Goal: Use online tool/utility: Utilize a website feature to perform a specific function

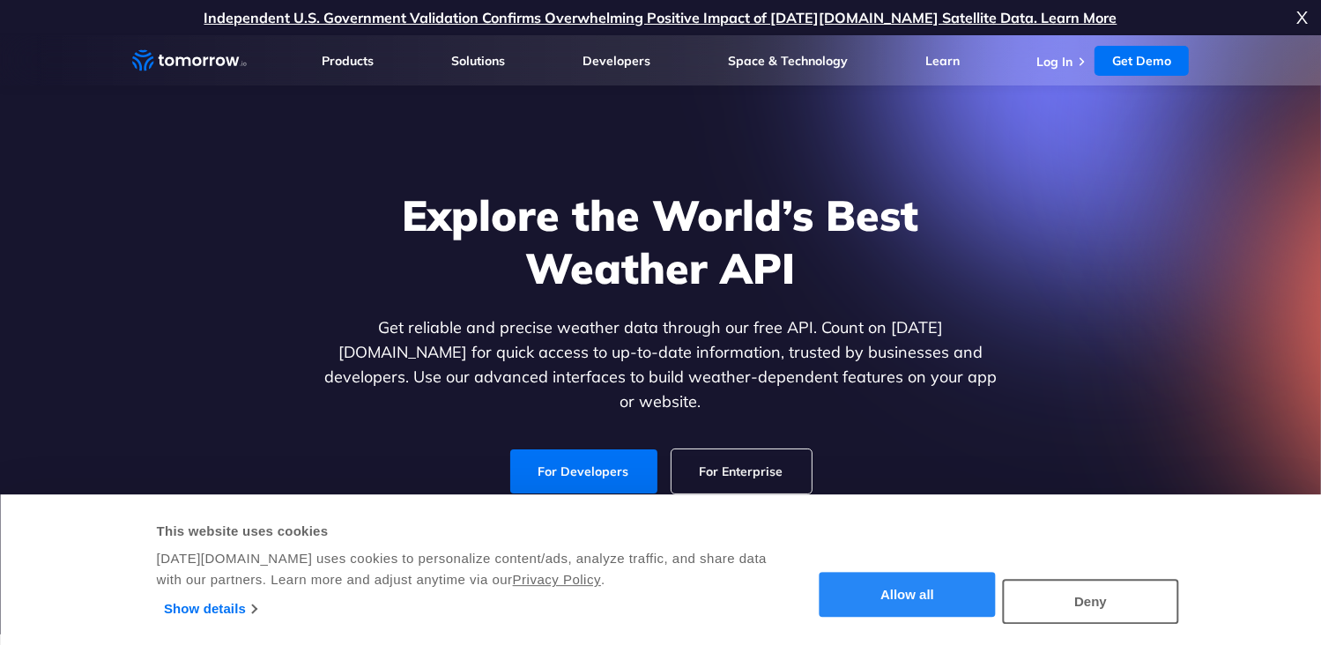
click at [884, 598] on button "Allow all" at bounding box center [907, 595] width 176 height 45
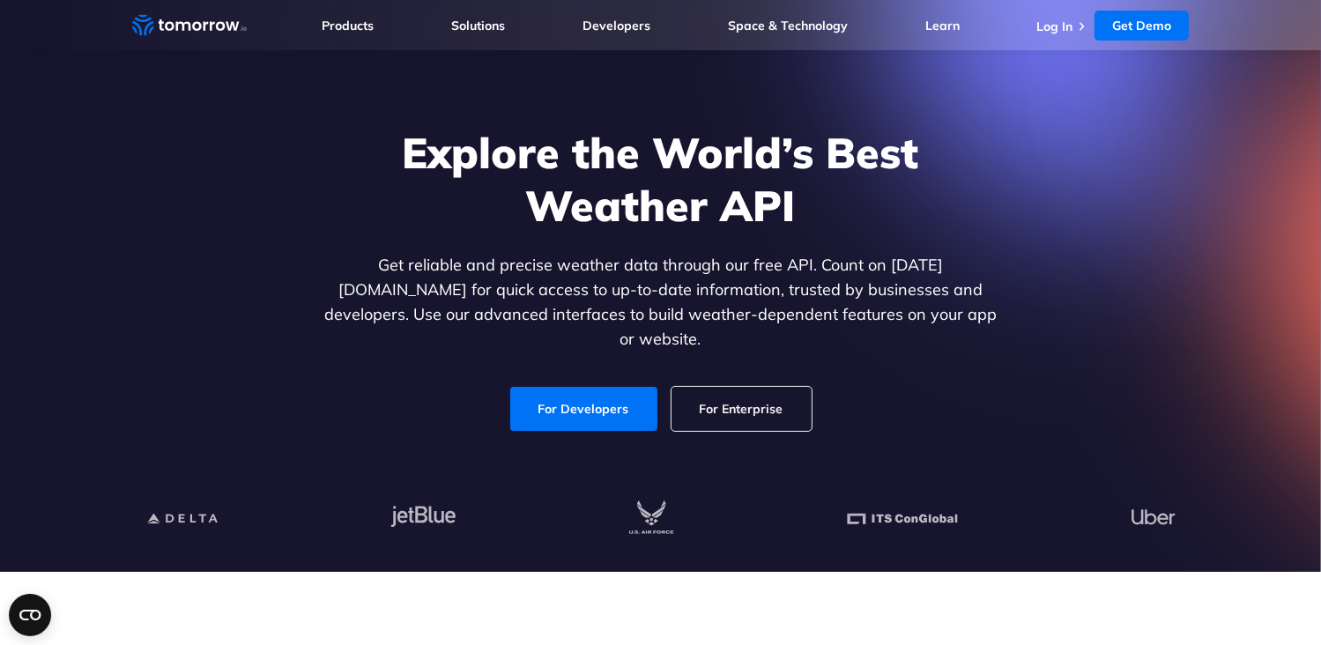
scroll to position [67, 0]
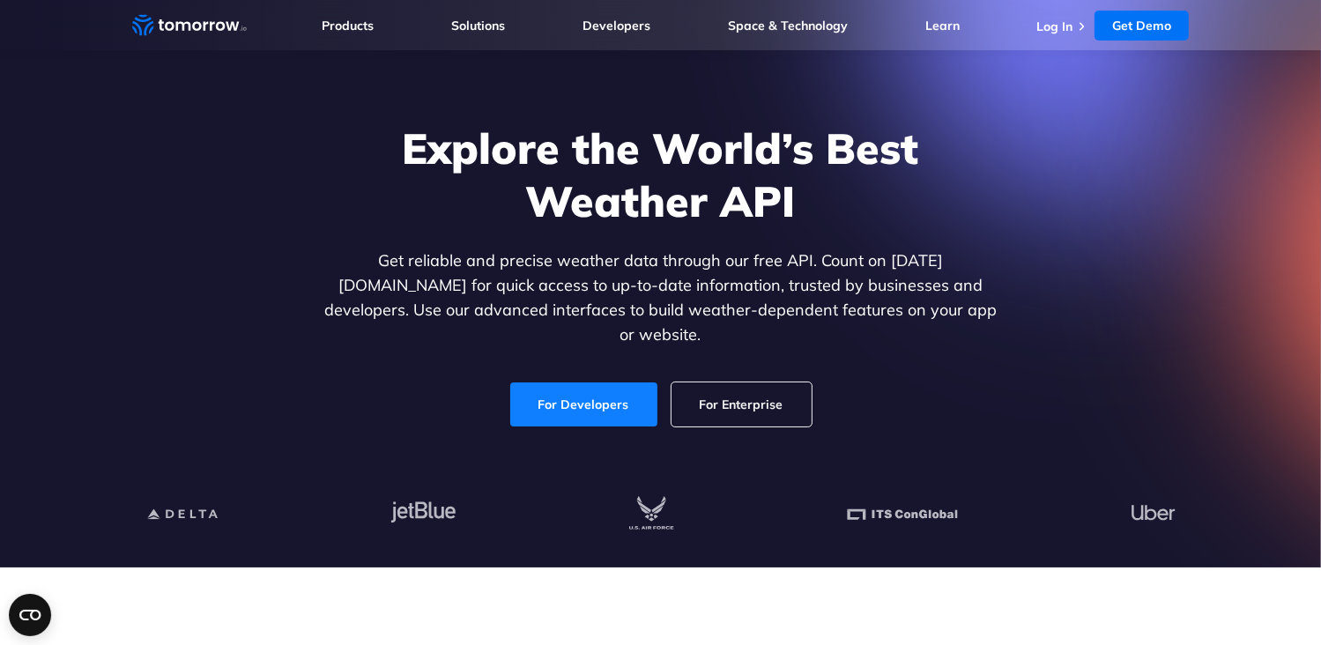
click at [611, 390] on link "For Developers" at bounding box center [583, 404] width 147 height 44
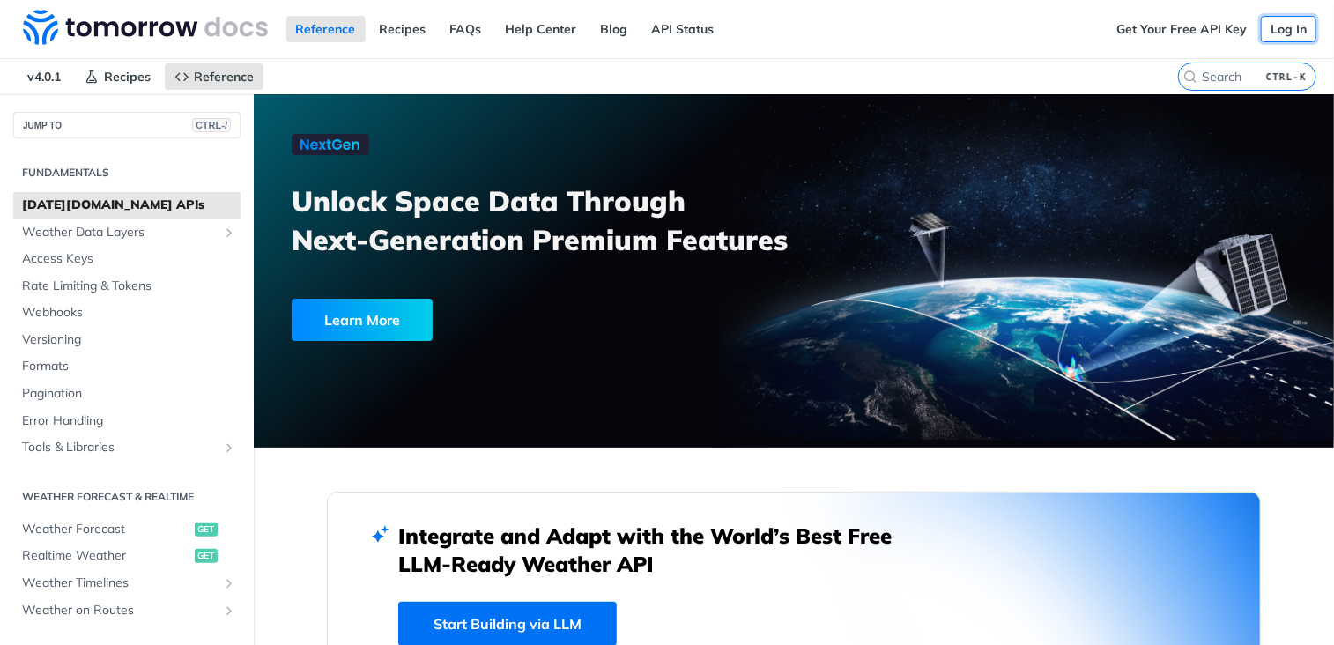
click at [1279, 31] on link "Log In" at bounding box center [1289, 29] width 56 height 26
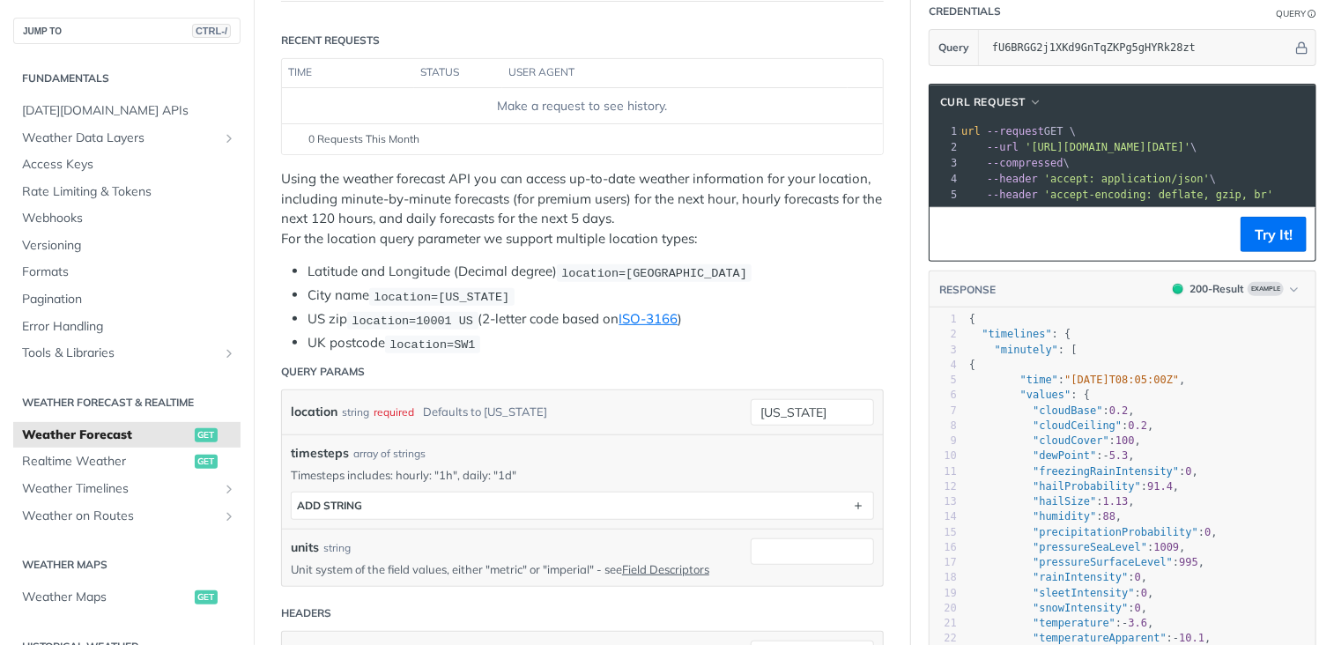
scroll to position [207, 0]
click at [1255, 246] on button "Try It!" at bounding box center [1274, 235] width 66 height 35
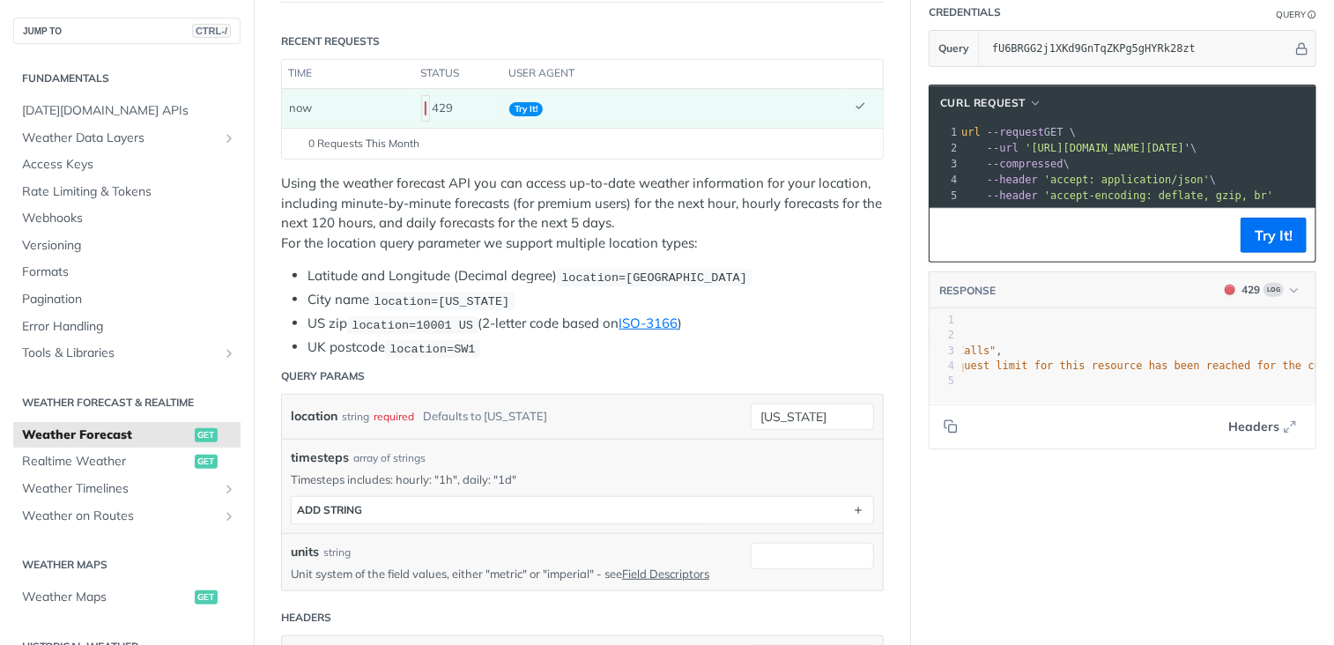
scroll to position [0, 0]
drag, startPoint x: 1052, startPoint y: 415, endPoint x: 1300, endPoint y: 396, distance: 249.1
click at [1300, 396] on div "RESPONSE 429 Log xxxxxxxxxx 6781 5 } 1 { 2 "code" : 429001 , 3 "type" : "Too Ma…" at bounding box center [1123, 360] width 388 height 178
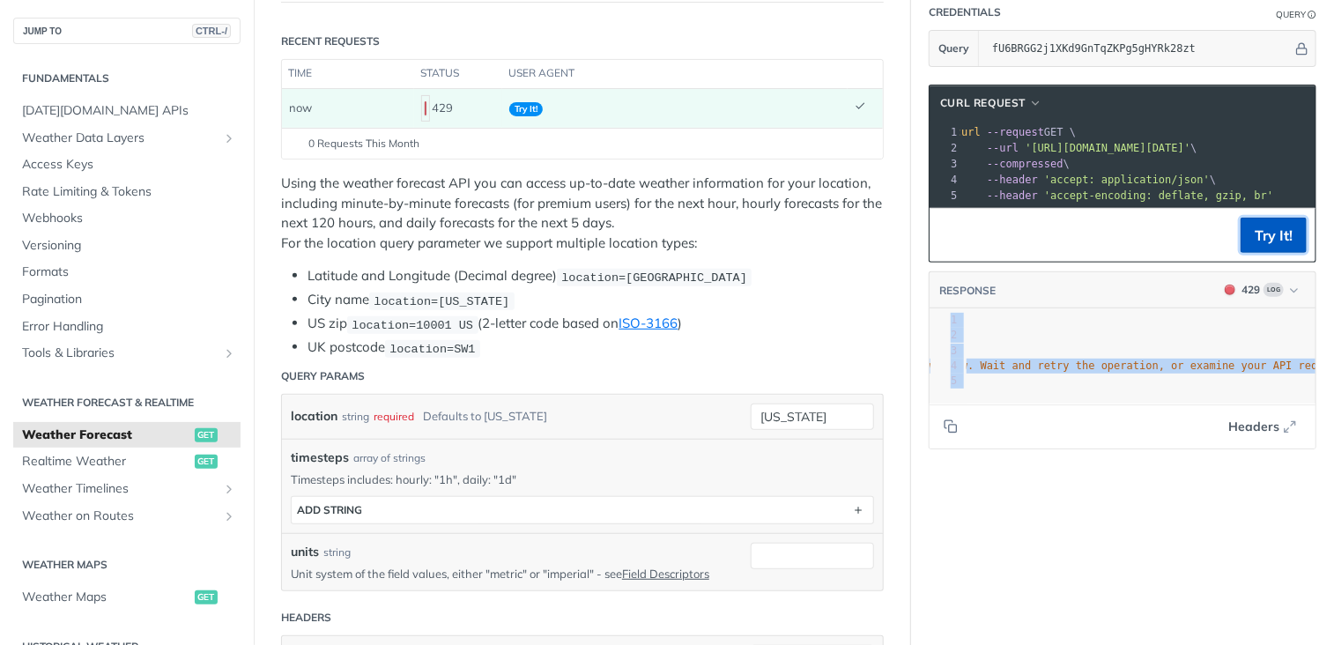
drag, startPoint x: 1300, startPoint y: 396, endPoint x: 1273, endPoint y: 249, distance: 149.6
click at [1273, 249] on button "Try It!" at bounding box center [1274, 235] width 66 height 35
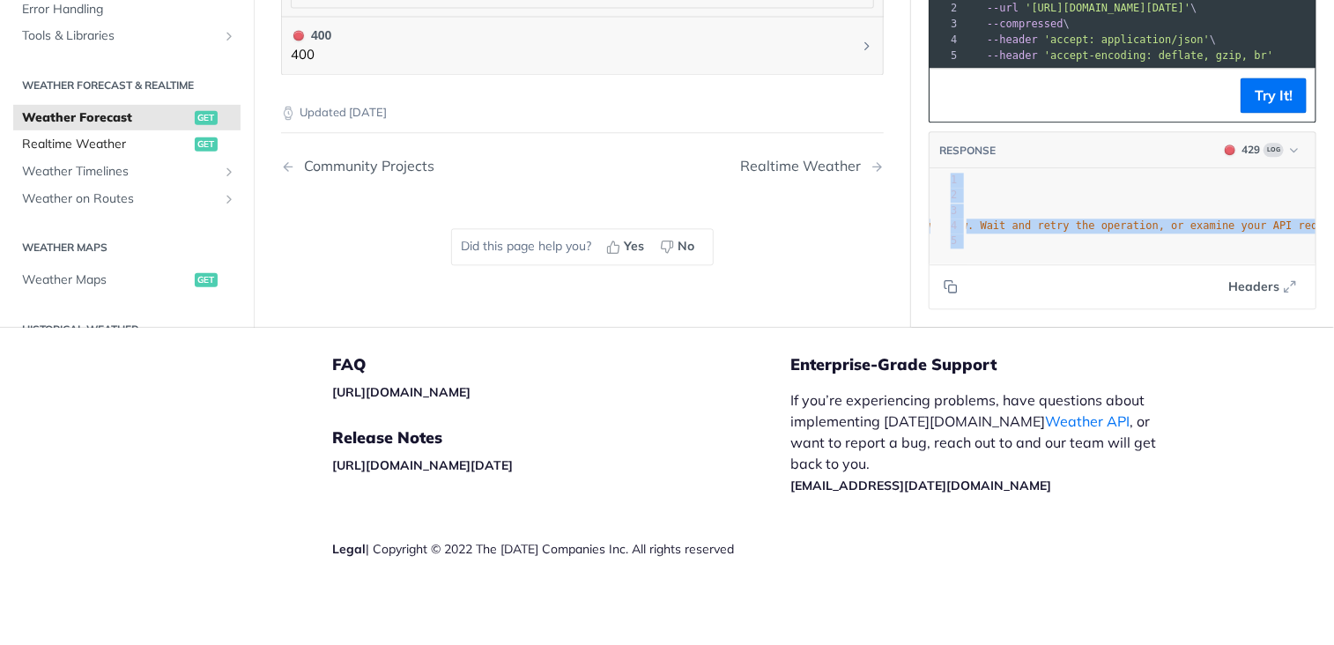
click at [178, 151] on link "Realtime Weather get" at bounding box center [126, 143] width 227 height 26
